Goal: Find specific page/section: Find specific page/section

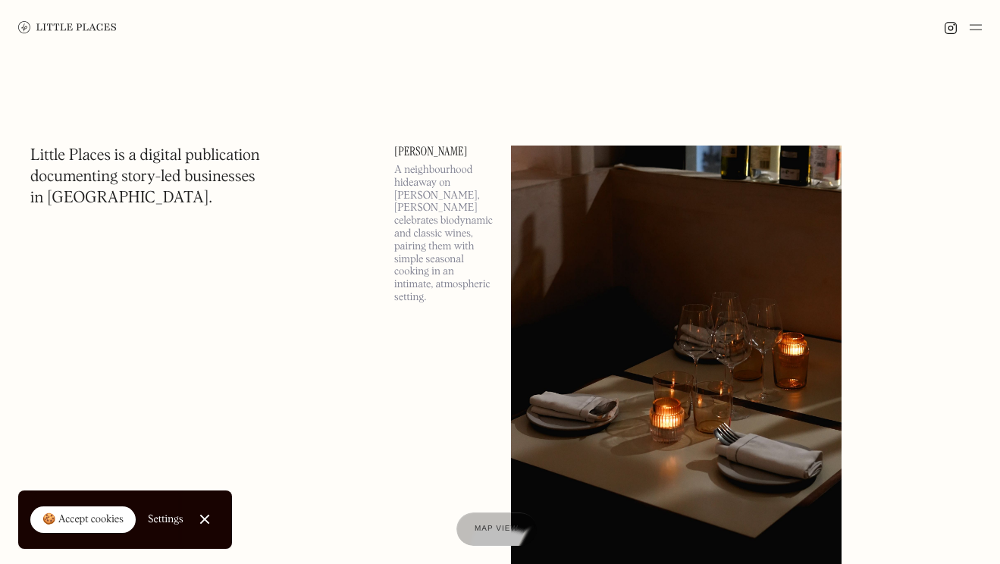
click at [974, 30] on img at bounding box center [976, 27] width 12 height 18
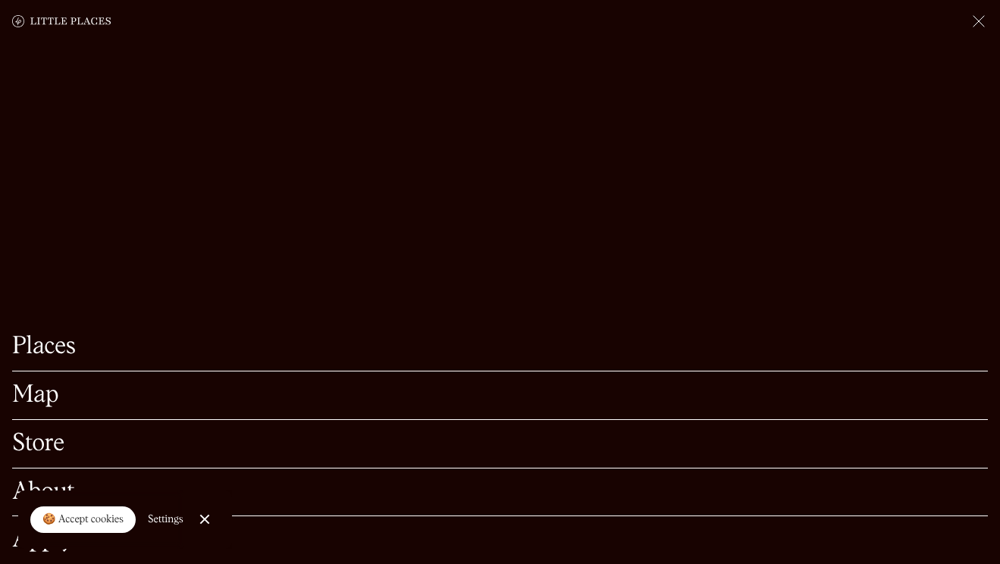
click at [38, 397] on link "Map" at bounding box center [500, 396] width 976 height 24
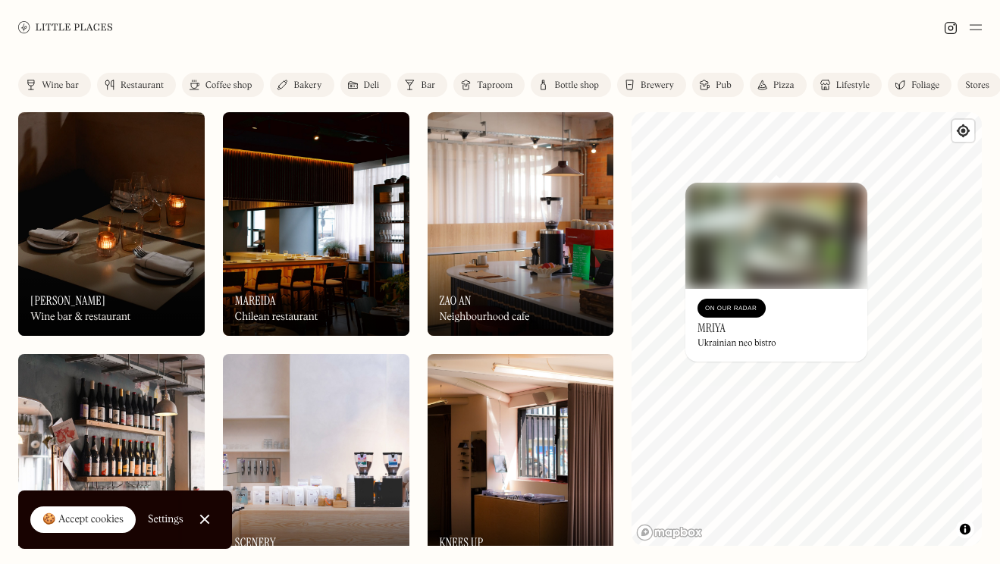
click at [722, 340] on div "Ukrainian neo bistro" at bounding box center [737, 343] width 79 height 11
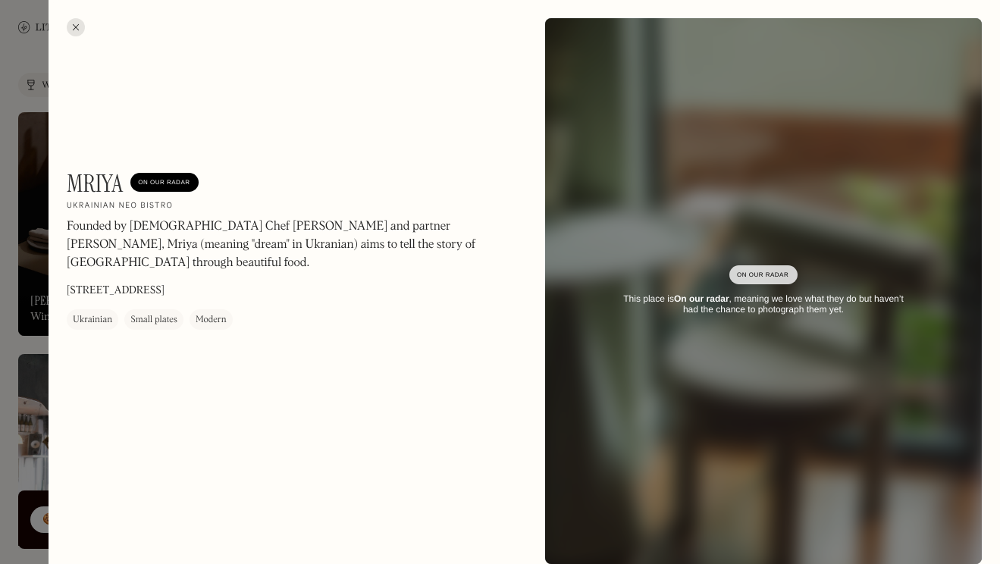
click at [73, 26] on div at bounding box center [76, 27] width 18 height 18
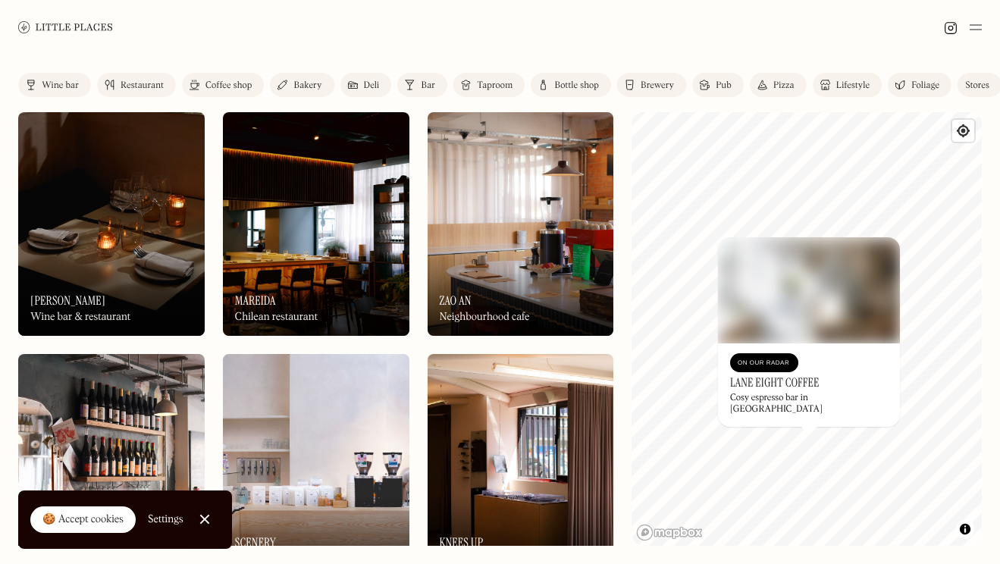
click at [816, 326] on img at bounding box center [809, 290] width 182 height 106
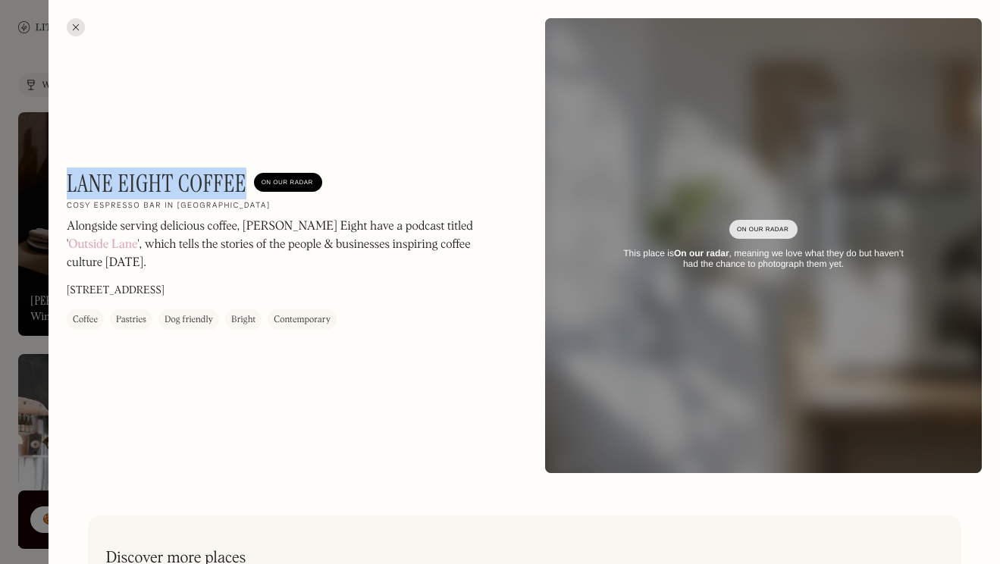
drag, startPoint x: 246, startPoint y: 183, endPoint x: 70, endPoint y: 183, distance: 175.9
click at [70, 183] on h1 "Lane Eight Coffee" at bounding box center [157, 183] width 180 height 29
copy h1 "Lane Eight Coffee"
